Goal: Information Seeking & Learning: Learn about a topic

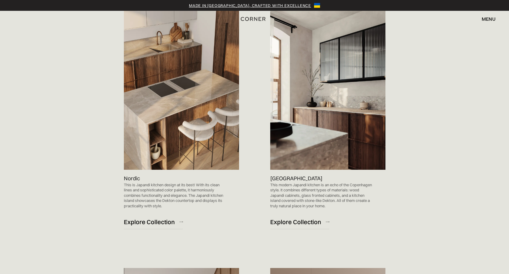
scroll to position [420, 0]
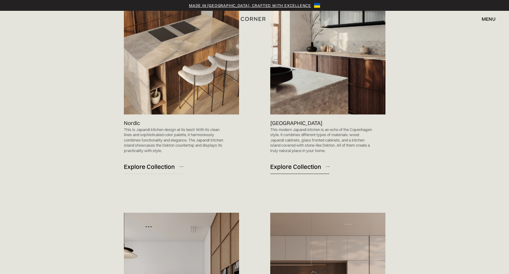
click at [300, 166] on div "Explore Collection" at bounding box center [295, 166] width 51 height 8
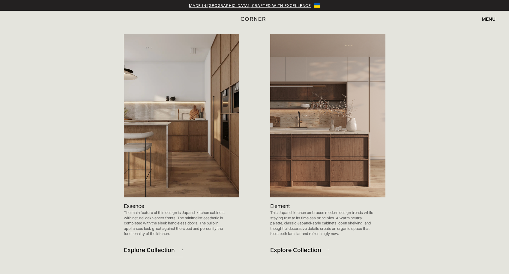
scroll to position [600, 0]
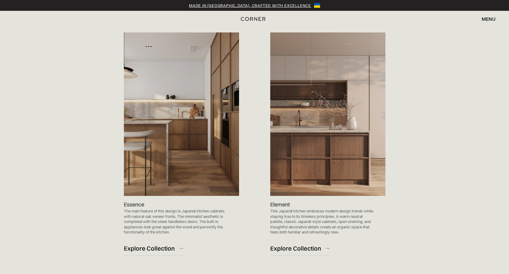
click at [161, 125] on img at bounding box center [181, 113] width 115 height 163
click at [157, 247] on div "Explore Collection" at bounding box center [149, 248] width 51 height 8
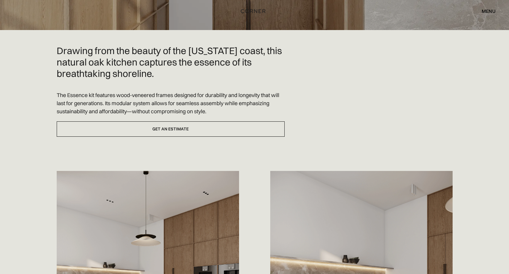
scroll to position [270, 0]
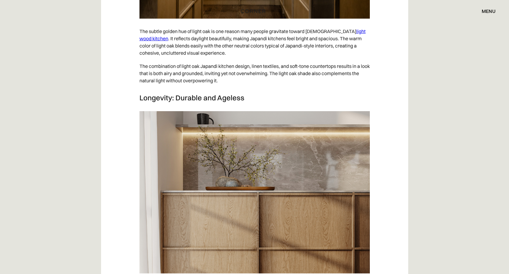
scroll to position [1291, 0]
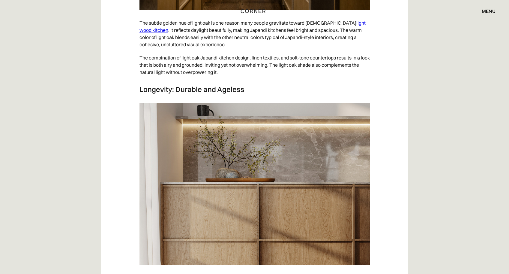
click at [16, 10] on div "Shop Kitchens Shop Kitchens How it works How it works Projects Projects Inspira…" at bounding box center [254, 11] width 509 height 10
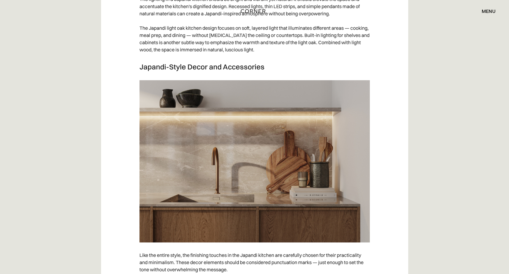
scroll to position [2642, 0]
